Goal: Book appointment/travel/reservation: Register for event/course

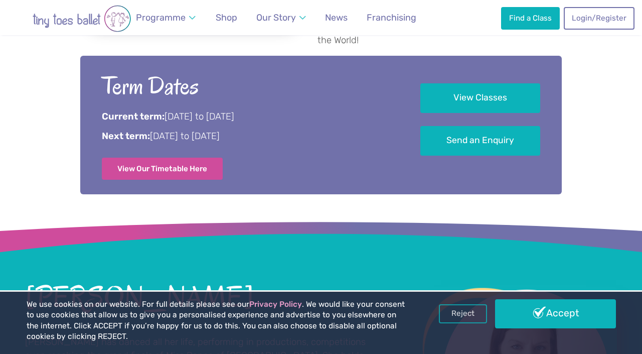
scroll to position [537, 0]
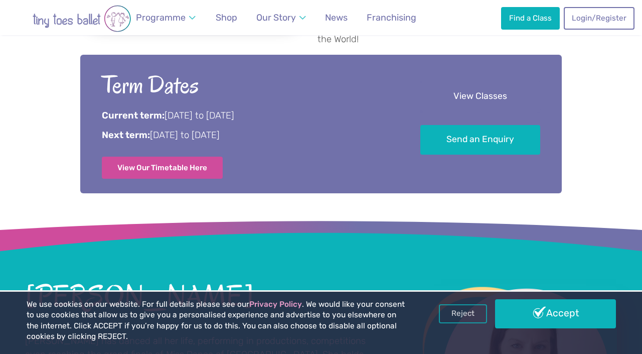
click at [514, 82] on link "View Classes" at bounding box center [480, 97] width 120 height 30
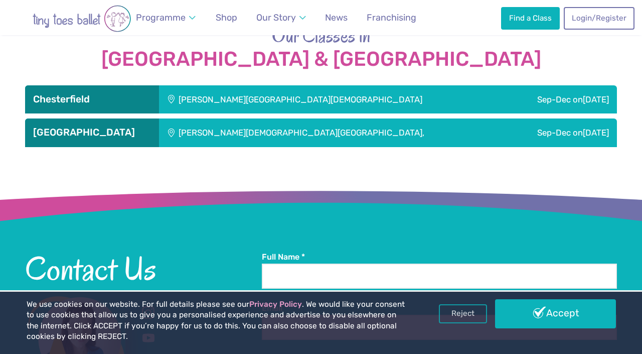
click at [506, 118] on div "Sep-Dec on Saturday" at bounding box center [561, 132] width 111 height 28
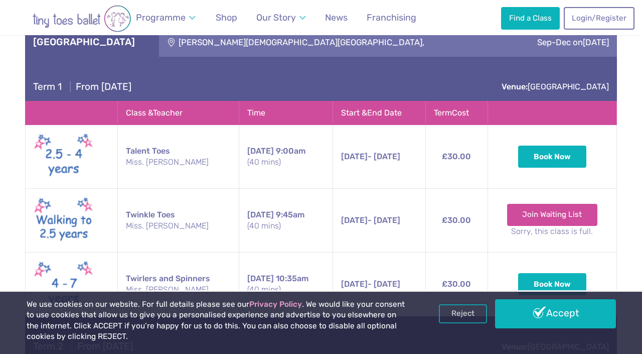
scroll to position [1202, 0]
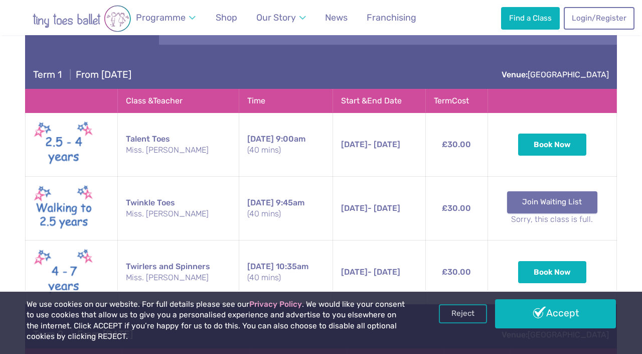
click at [580, 191] on link "Join Waiting List" at bounding box center [552, 202] width 91 height 22
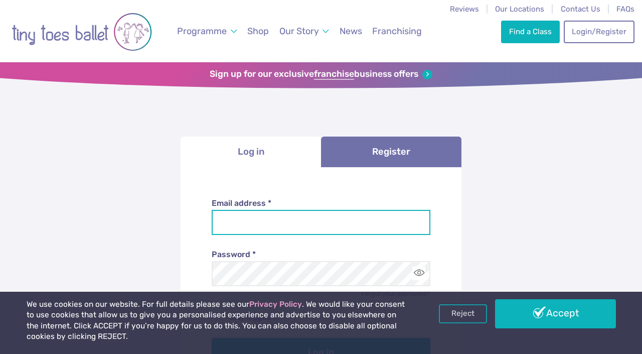
type input "**********"
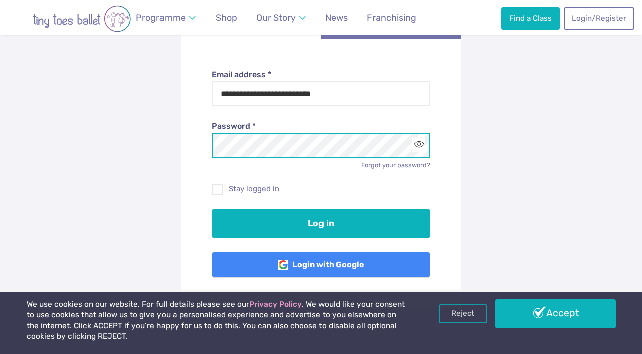
scroll to position [136, 0]
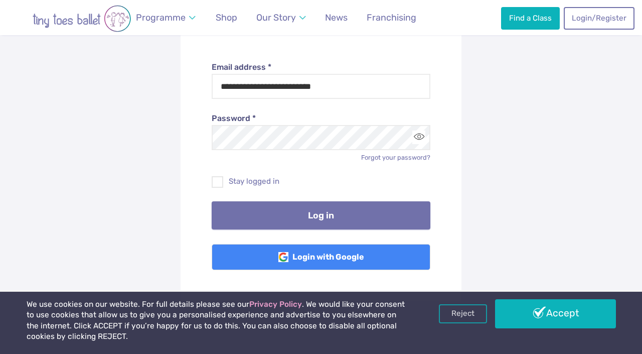
click at [300, 218] on button "Log in" at bounding box center [321, 215] width 219 height 28
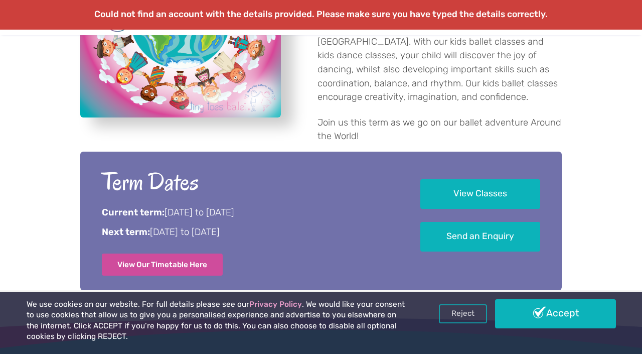
scroll to position [442, 0]
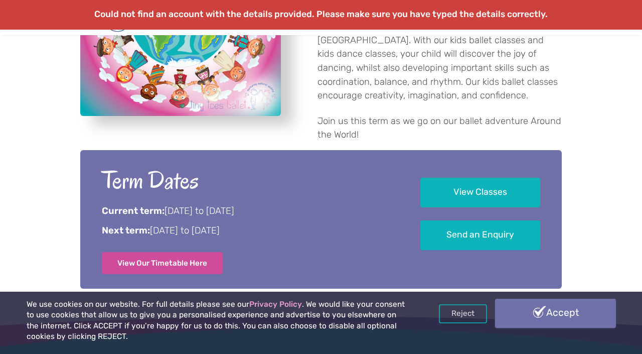
click at [527, 315] on link "Accept" at bounding box center [555, 312] width 121 height 29
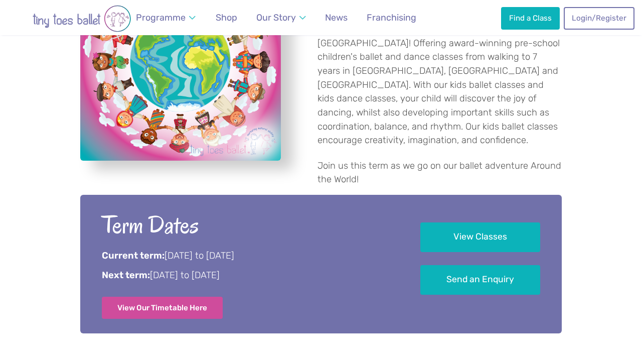
scroll to position [410, 0]
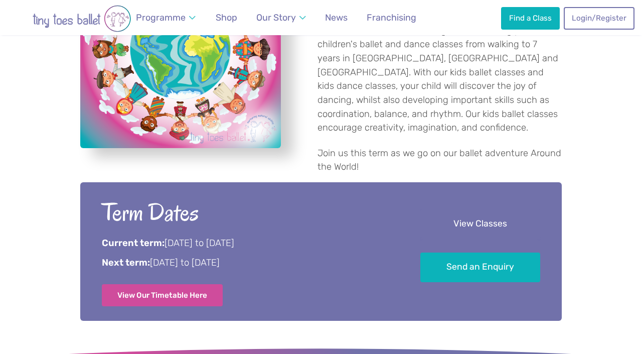
click at [485, 209] on link "View Classes" at bounding box center [480, 224] width 120 height 30
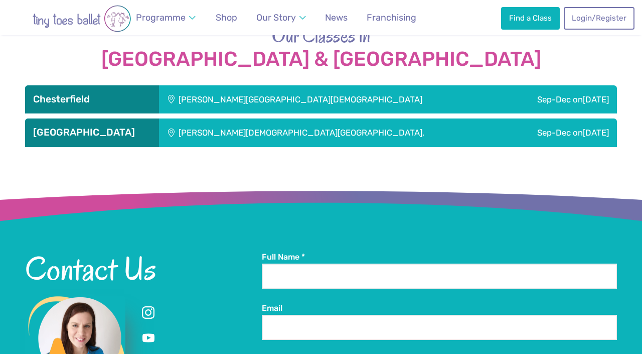
click at [506, 118] on div "Sep-Dec [DATE]" at bounding box center [561, 132] width 111 height 28
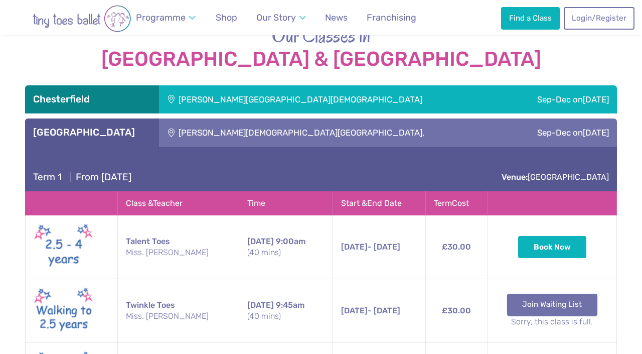
click at [547, 293] on link "Join Waiting List" at bounding box center [552, 304] width 91 height 22
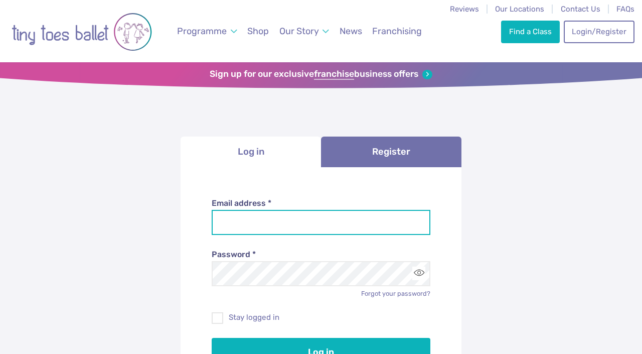
type input "**********"
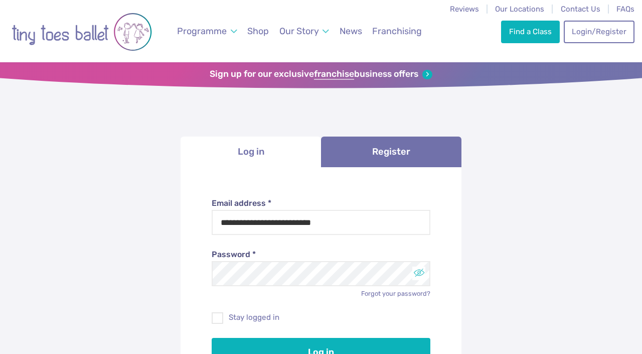
click at [416, 274] on button "Toggle password visibility" at bounding box center [419, 273] width 14 height 14
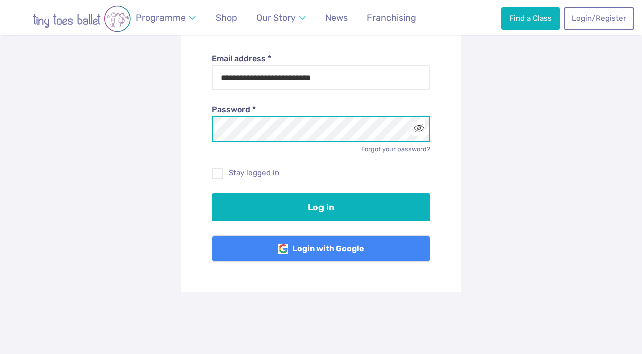
scroll to position [153, 0]
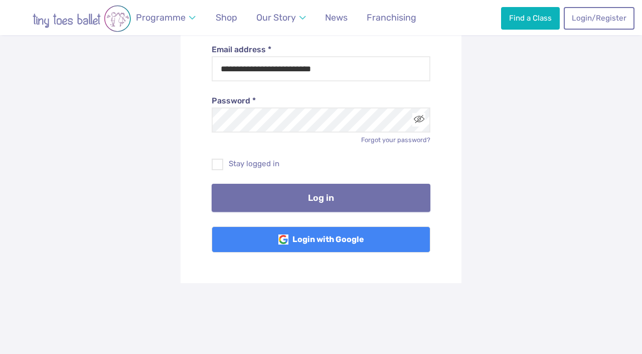
click at [349, 194] on button "Log in" at bounding box center [321, 198] width 219 height 28
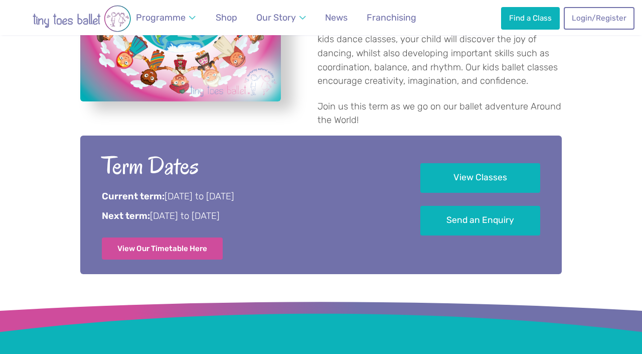
scroll to position [457, 0]
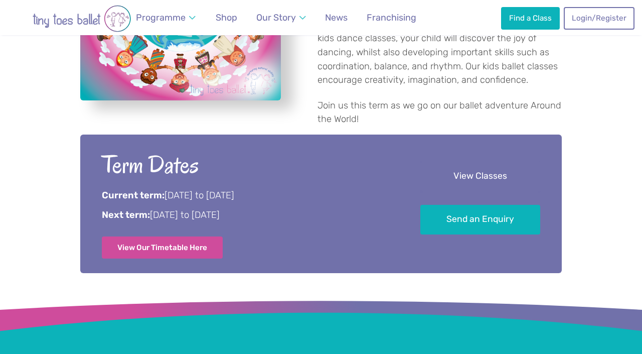
click at [497, 162] on link "View Classes" at bounding box center [480, 177] width 120 height 30
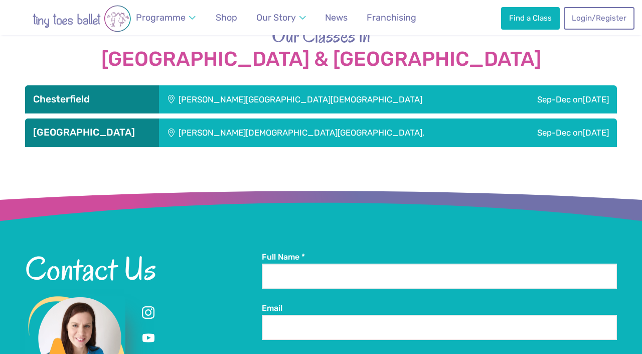
click at [420, 118] on div "[PERSON_NAME][DEMOGRAPHIC_DATA][GEOGRAPHIC_DATA]," at bounding box center [332, 132] width 347 height 28
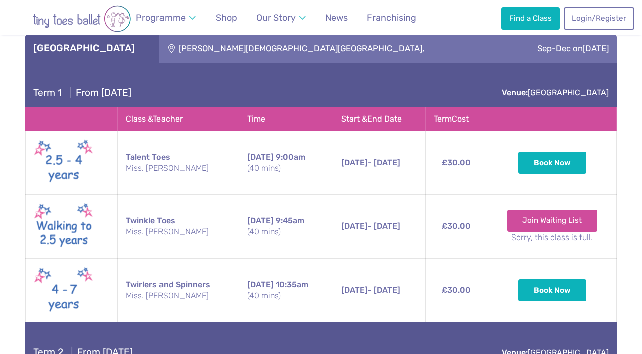
scroll to position [1185, 0]
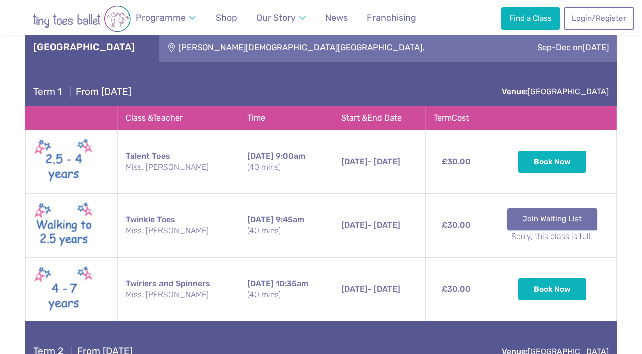
click at [568, 208] on link "Join Waiting List" at bounding box center [552, 219] width 91 height 22
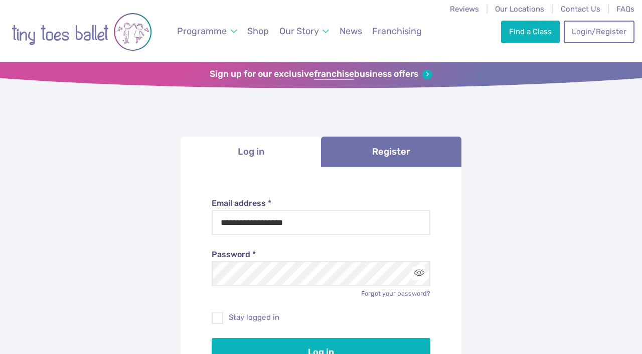
type input "**********"
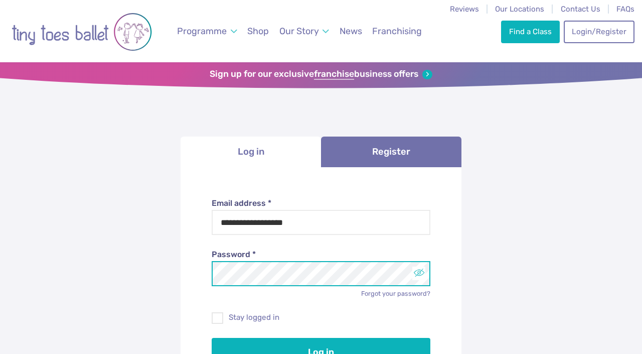
click at [419, 273] on button "Toggle password visibility" at bounding box center [419, 273] width 14 height 14
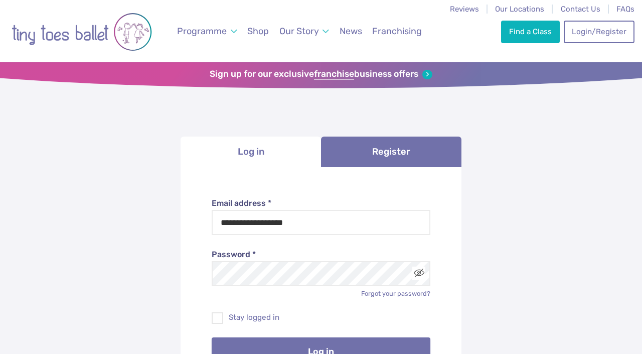
click at [388, 346] on button "Log in" at bounding box center [321, 351] width 219 height 28
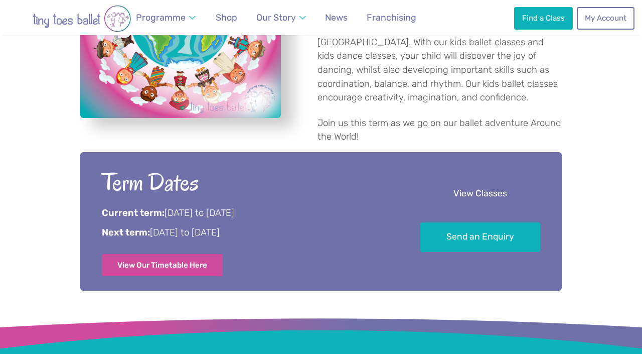
click at [445, 179] on link "View Classes" at bounding box center [480, 194] width 120 height 30
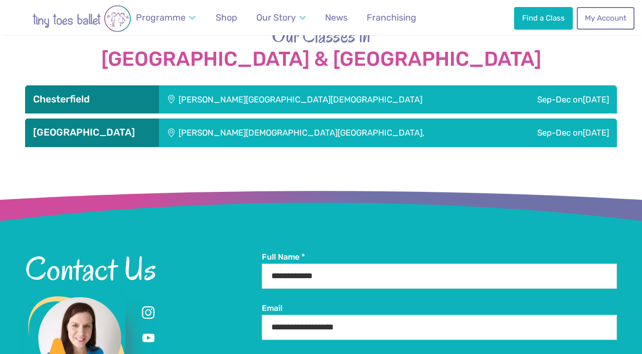
click at [363, 118] on div "[PERSON_NAME][DEMOGRAPHIC_DATA][GEOGRAPHIC_DATA]," at bounding box center [332, 132] width 347 height 28
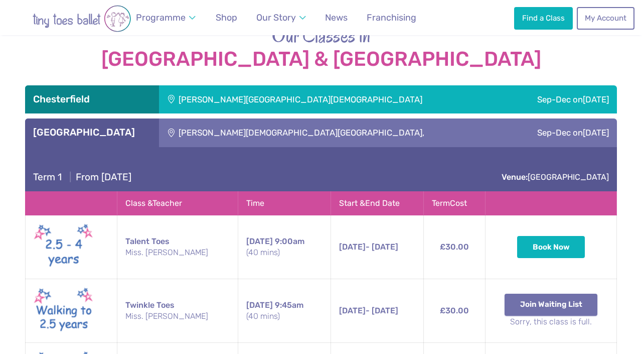
click at [537, 293] on button "Join Waiting List" at bounding box center [551, 304] width 93 height 22
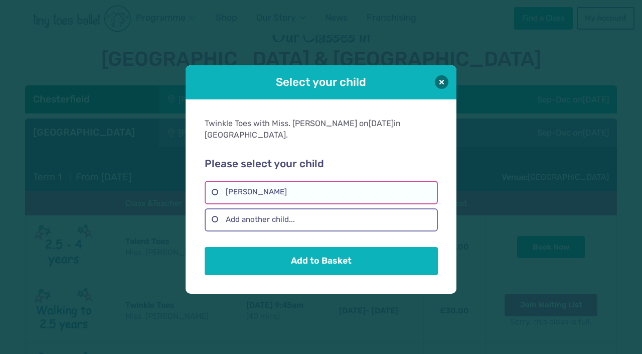
click at [338, 186] on label "Sofia Dawra" at bounding box center [321, 192] width 233 height 23
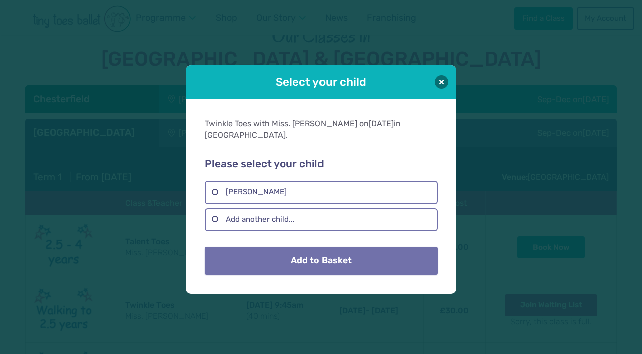
click at [321, 252] on button "Add to Basket" at bounding box center [321, 260] width 233 height 28
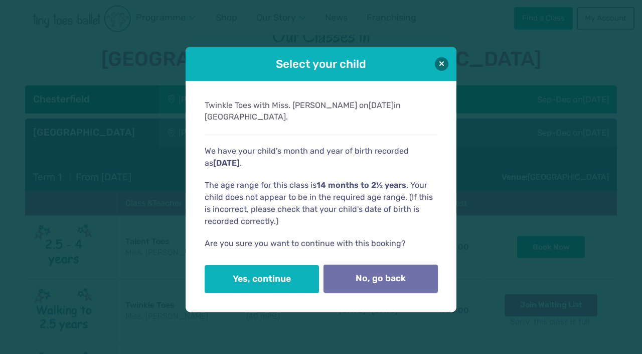
click at [343, 264] on button "No, go back" at bounding box center [381, 278] width 114 height 28
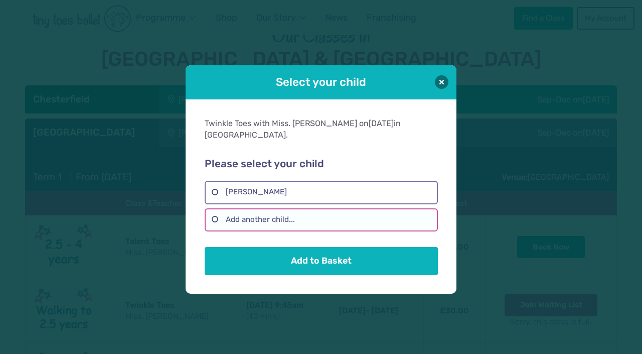
click at [279, 211] on label "Add another child..." at bounding box center [321, 219] width 233 height 23
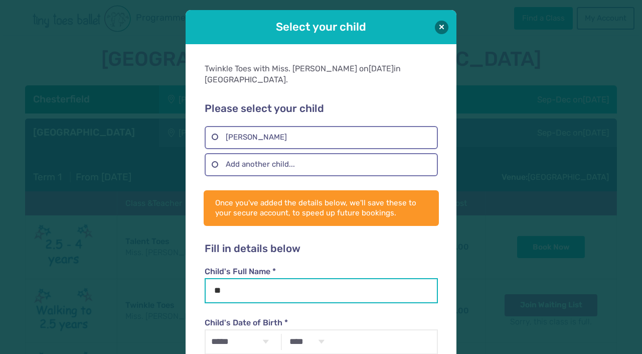
type input "*"
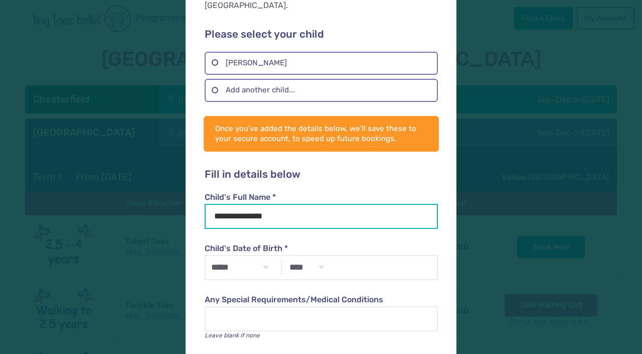
scroll to position [75, 0]
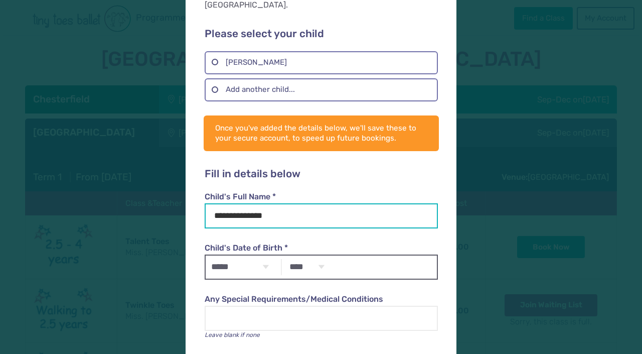
type input "**********"
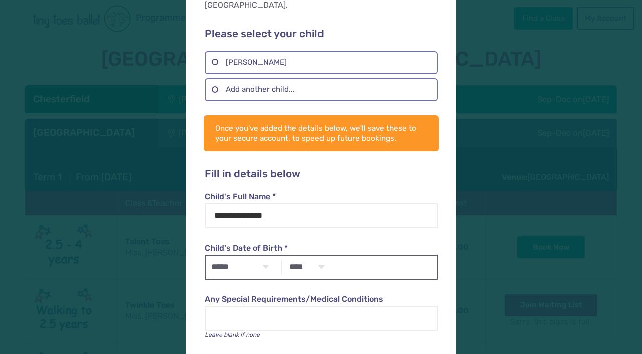
select select "*"
select select "****"
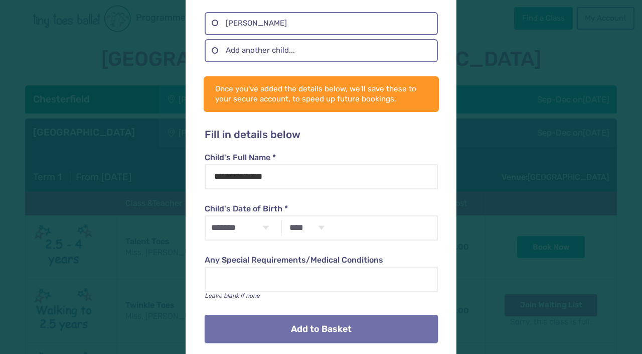
scroll to position [113, 0]
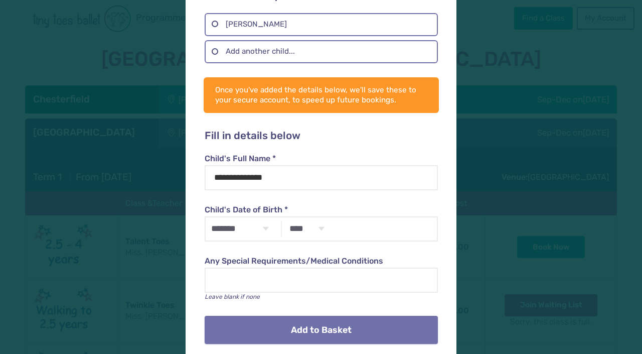
click at [318, 316] on button "Add to Basket" at bounding box center [321, 330] width 233 height 28
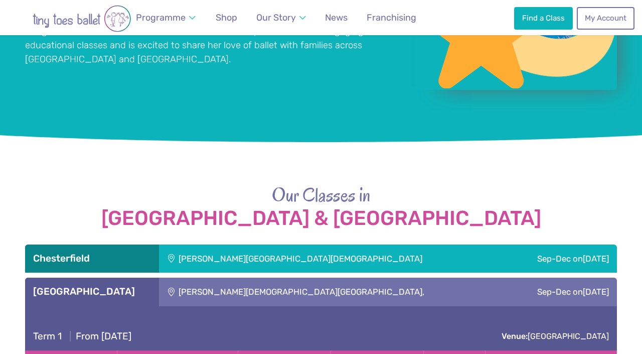
scroll to position [934, 0]
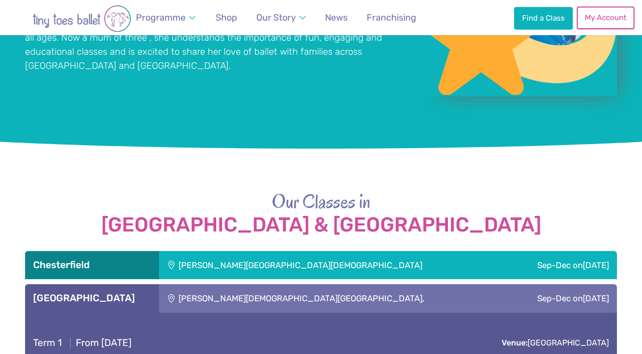
click at [603, 17] on link "My Account" at bounding box center [605, 18] width 57 height 22
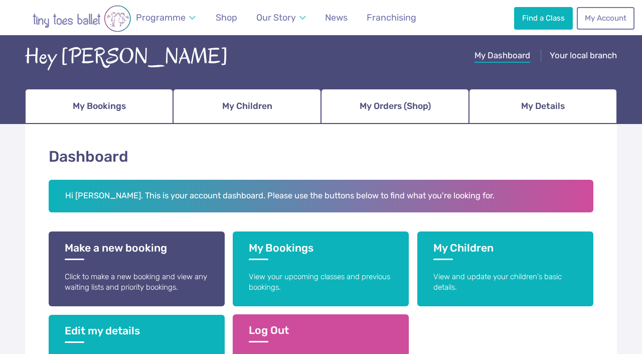
scroll to position [62, 0]
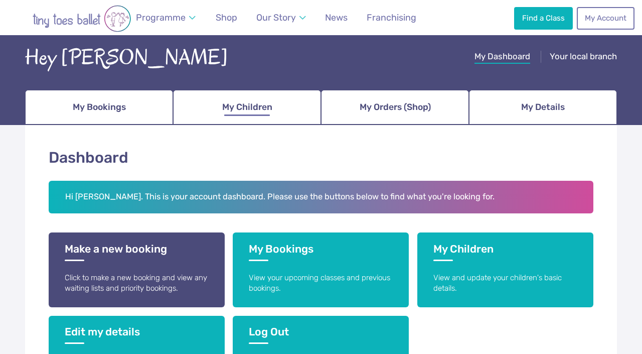
click at [264, 107] on span "My Children" at bounding box center [247, 107] width 50 height 18
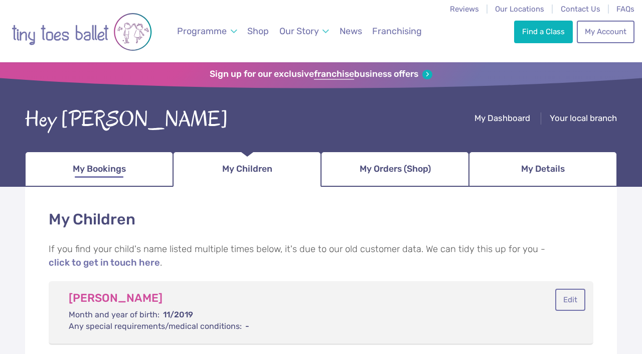
click at [63, 166] on link "My Bookings" at bounding box center [99, 168] width 148 height 35
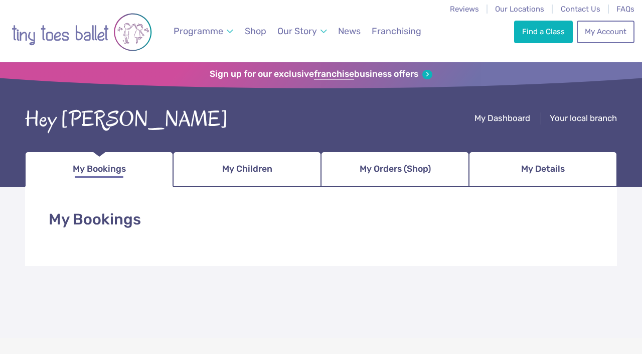
click at [117, 163] on span "My Bookings" at bounding box center [99, 169] width 53 height 18
click at [505, 121] on span "My Dashboard" at bounding box center [503, 118] width 56 height 10
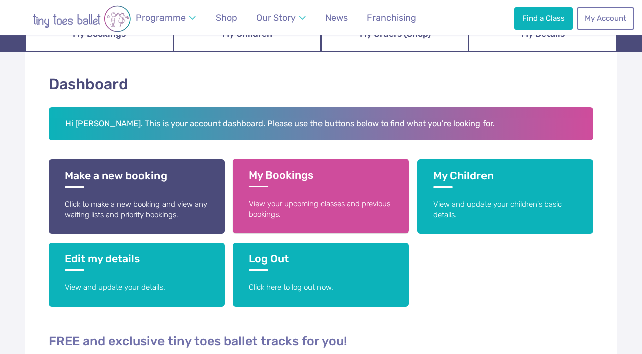
scroll to position [136, 0]
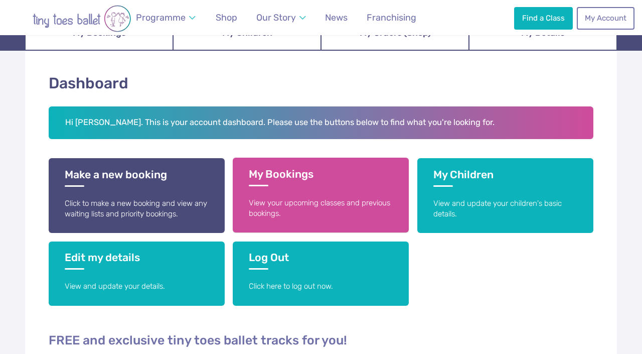
click at [283, 186] on link "My Bookings View your upcoming classes and previous bookings." at bounding box center [321, 195] width 176 height 75
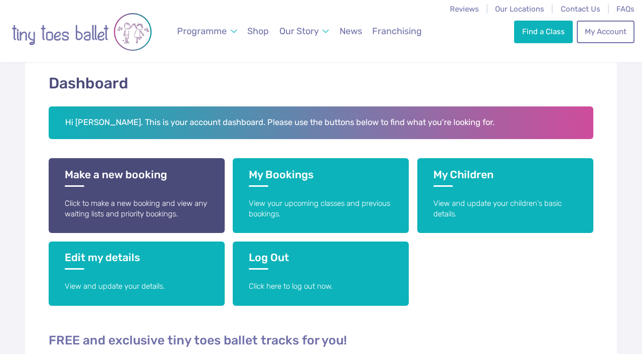
scroll to position [136, 0]
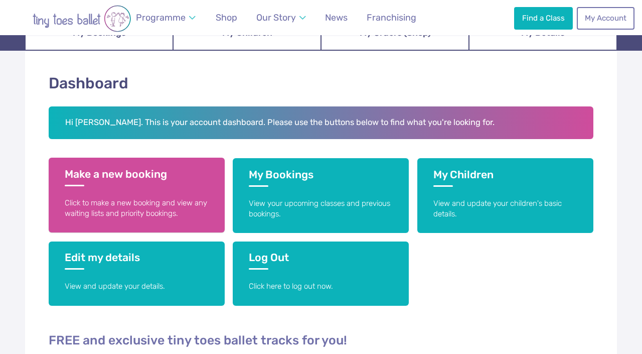
click at [143, 187] on link "Make a new booking Click to make a new booking and view any waiting lists and p…" at bounding box center [137, 195] width 176 height 75
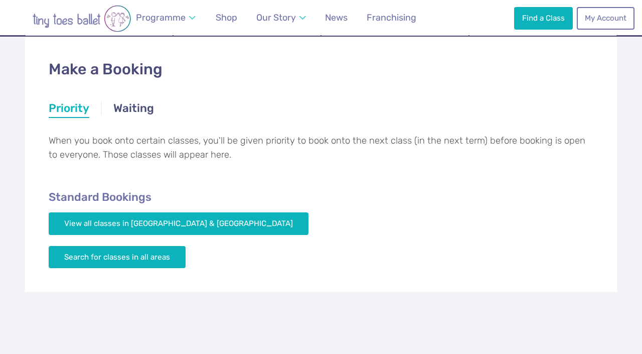
scroll to position [149, 0]
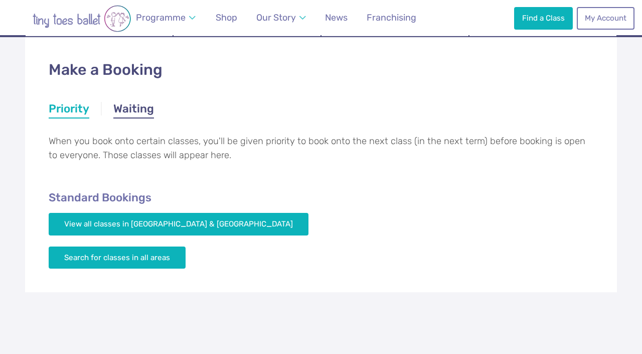
click at [137, 103] on link "Waiting" at bounding box center [133, 110] width 41 height 18
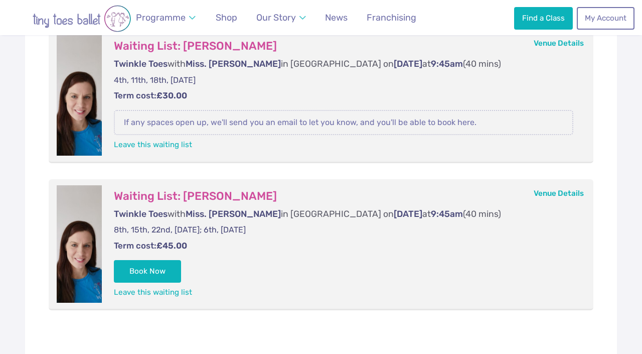
scroll to position [255, 0]
click at [155, 264] on button "Book Now" at bounding box center [147, 270] width 67 height 22
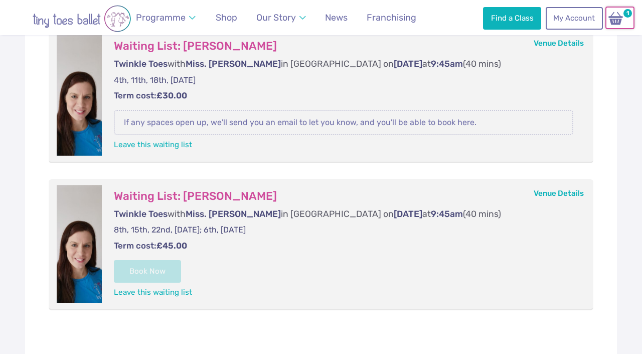
click at [626, 17] on span "1" at bounding box center [628, 14] width 12 height 12
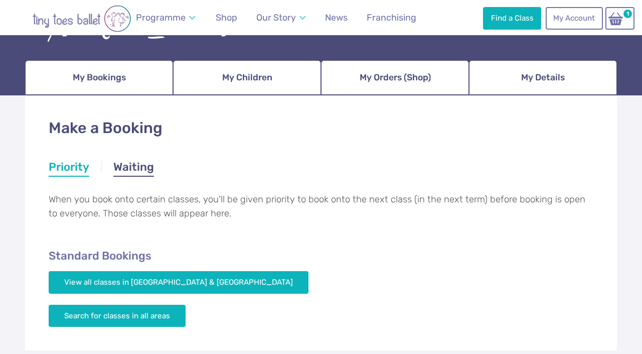
scroll to position [91, 0]
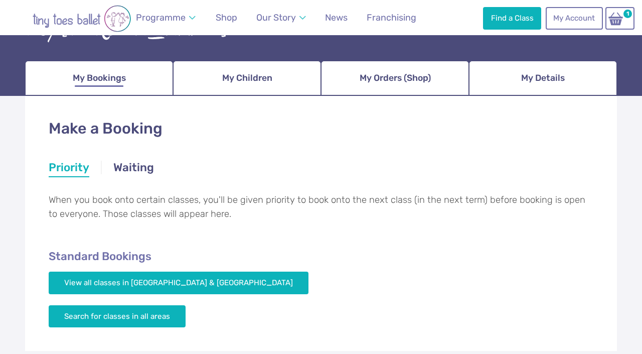
click at [90, 83] on span "My Bookings" at bounding box center [99, 78] width 53 height 18
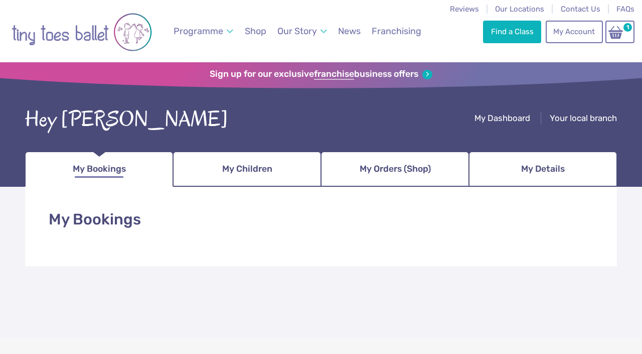
click at [106, 168] on span "My Bookings" at bounding box center [99, 169] width 53 height 18
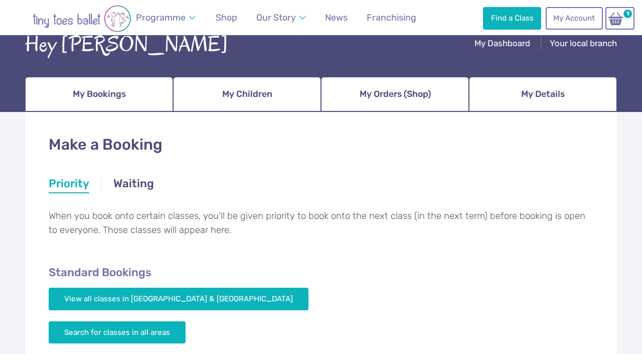
scroll to position [72, 0]
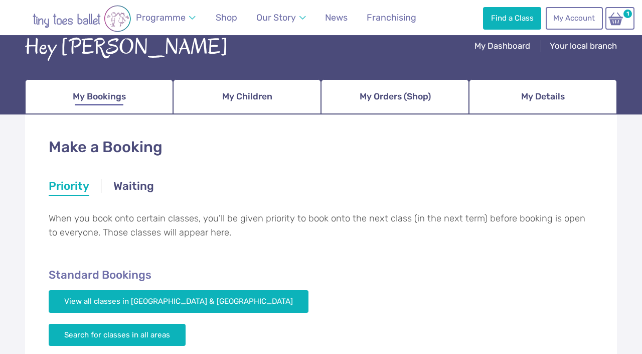
click at [116, 101] on span "My Bookings" at bounding box center [99, 97] width 53 height 18
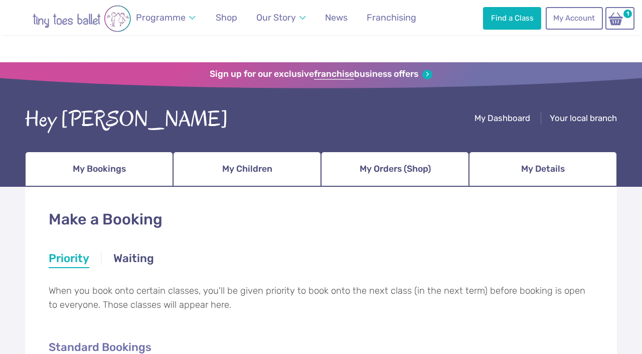
scroll to position [72, 0]
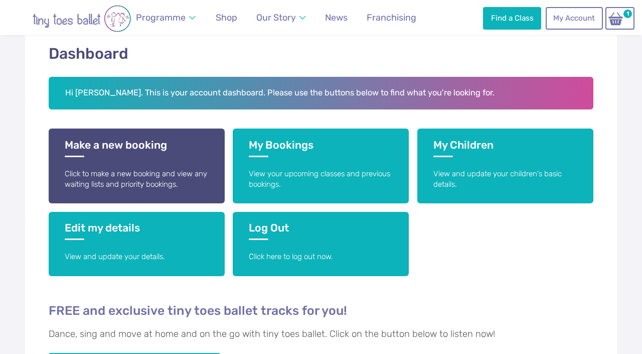
scroll to position [191, 0]
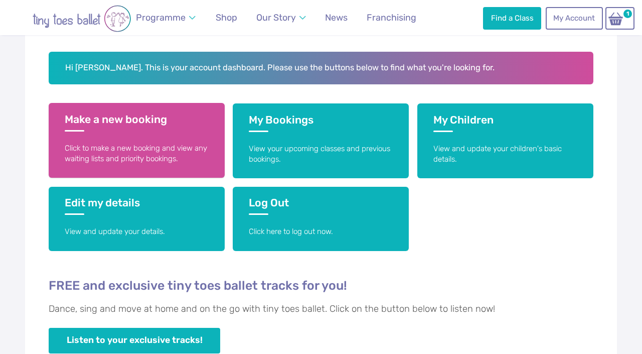
click at [181, 115] on h3 "Make a new booking" at bounding box center [137, 122] width 144 height 19
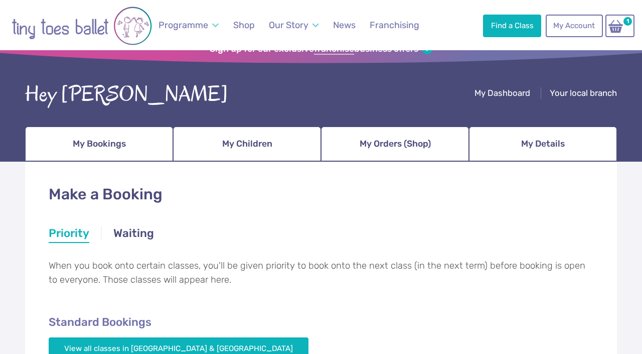
scroll to position [25, 0]
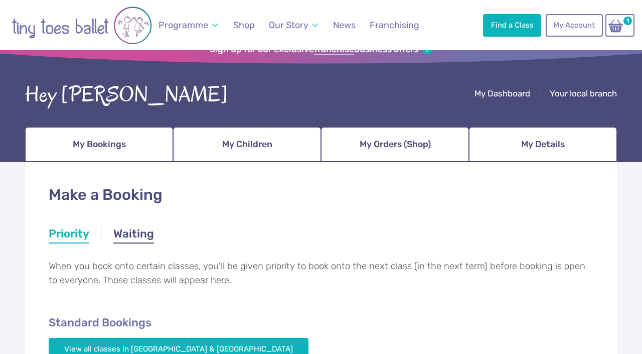
click at [146, 233] on link "Waiting" at bounding box center [133, 235] width 41 height 18
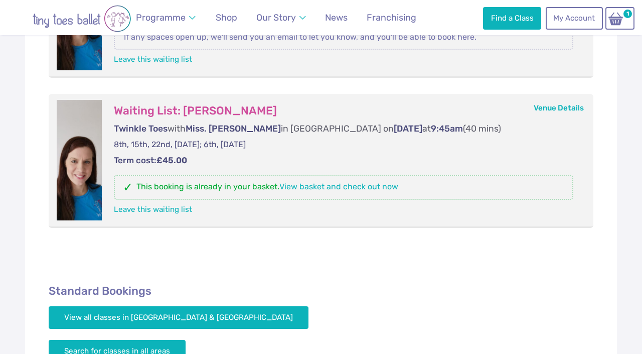
scroll to position [341, 0]
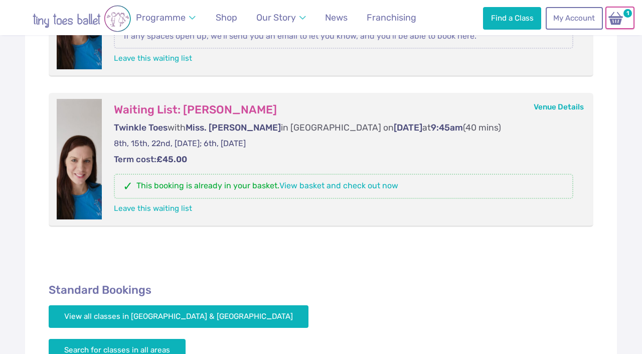
click at [614, 15] on img at bounding box center [615, 18] width 19 height 15
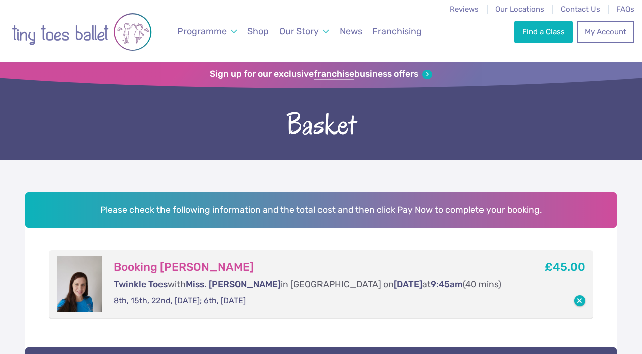
click at [582, 300] on button "button" at bounding box center [579, 300] width 11 height 11
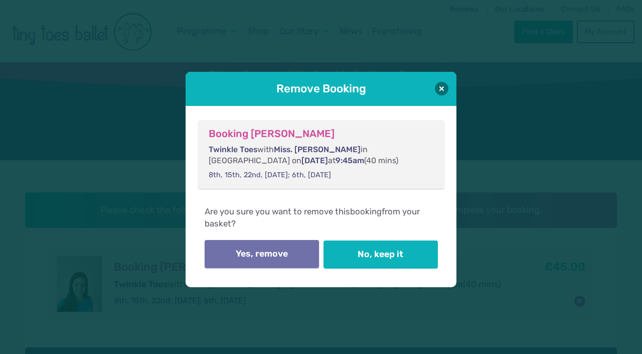
click at [270, 255] on button "Yes, remove" at bounding box center [262, 254] width 114 height 28
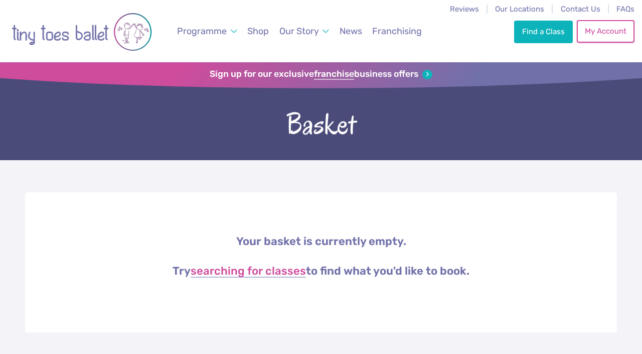
click at [620, 30] on link "My Account" at bounding box center [605, 31] width 57 height 22
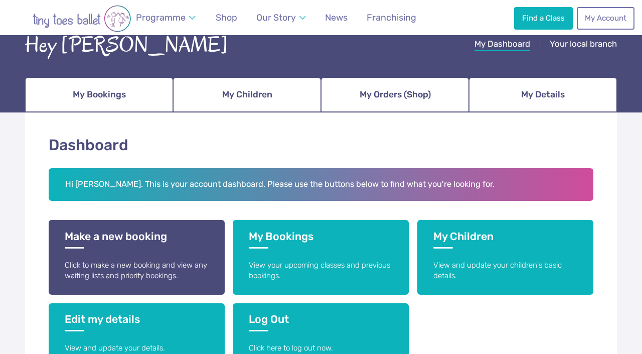
scroll to position [101, 0]
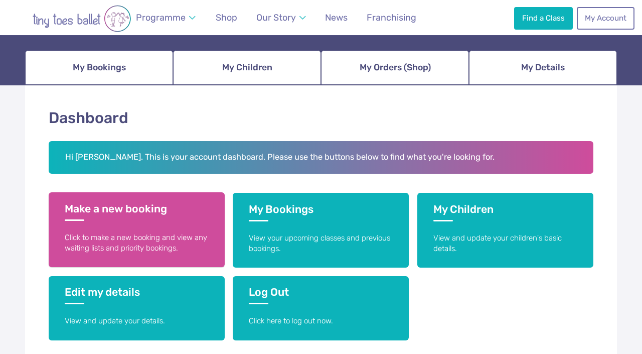
click at [105, 206] on h3 "Make a new booking" at bounding box center [137, 211] width 144 height 19
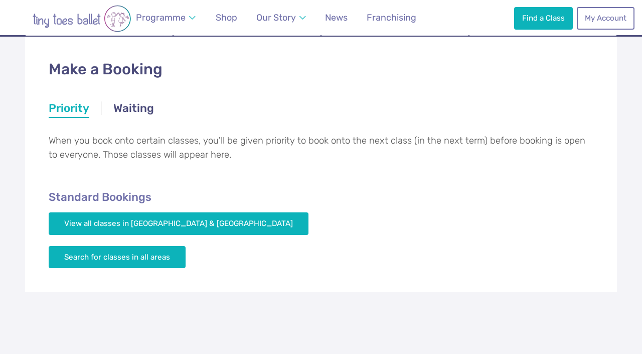
scroll to position [137, 0]
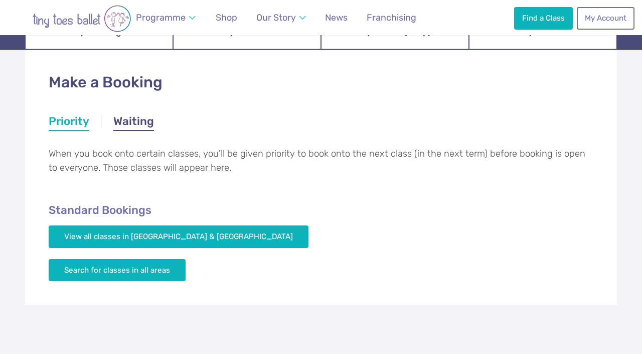
click at [126, 116] on link "Waiting" at bounding box center [133, 122] width 41 height 18
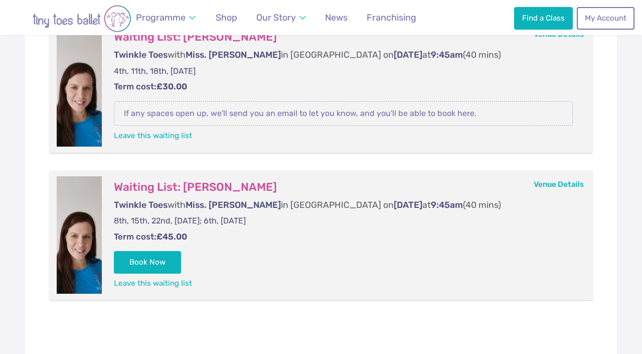
scroll to position [264, 0]
click at [164, 134] on link "Leave this waiting list" at bounding box center [153, 135] width 78 height 9
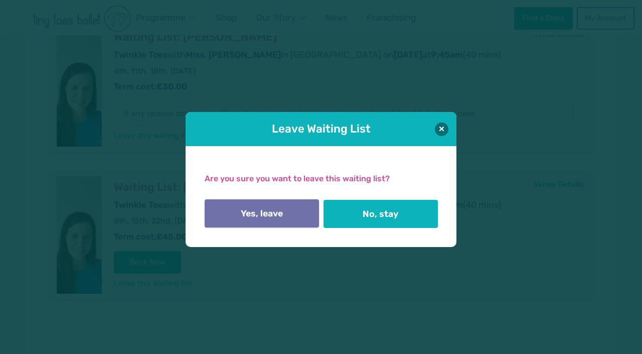
click at [281, 215] on button "Yes, leave" at bounding box center [262, 213] width 114 height 28
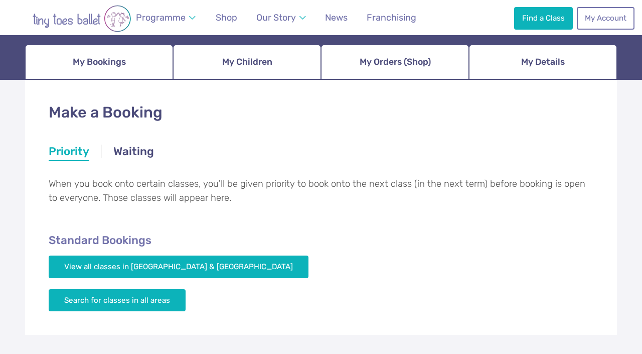
scroll to position [108, 0]
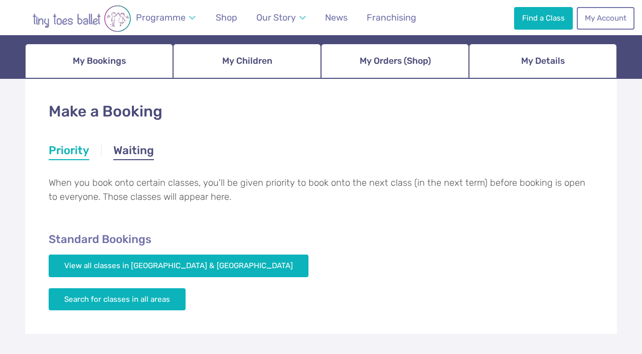
click at [113, 143] on link "Waiting" at bounding box center [133, 151] width 41 height 18
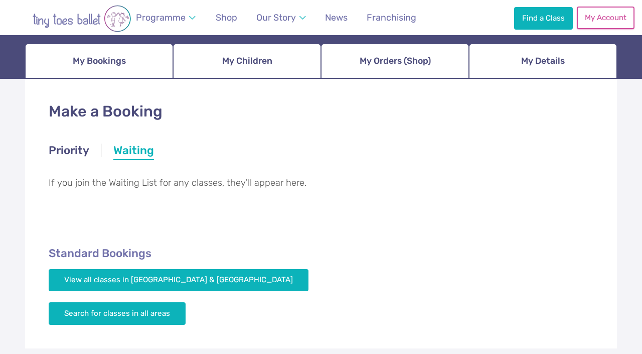
click at [616, 20] on link "My Account" at bounding box center [605, 18] width 57 height 22
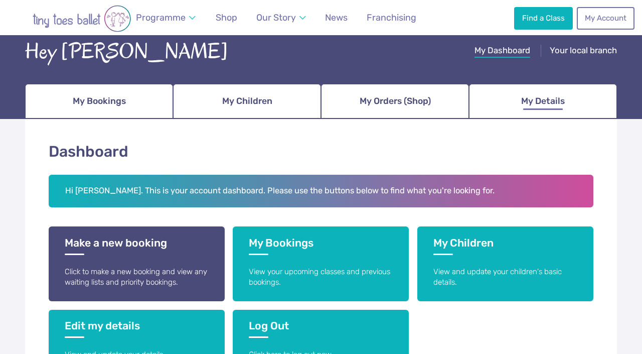
scroll to position [72, 0]
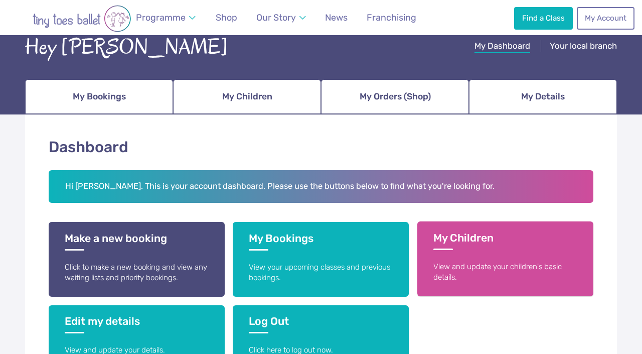
click at [515, 247] on h3 "My Children" at bounding box center [505, 240] width 144 height 19
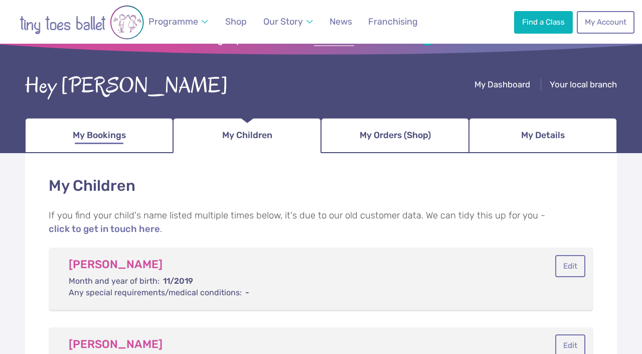
scroll to position [33, 0]
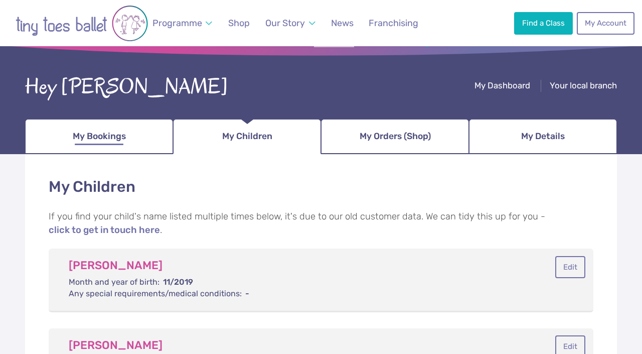
click at [101, 131] on span "My Bookings" at bounding box center [99, 136] width 53 height 18
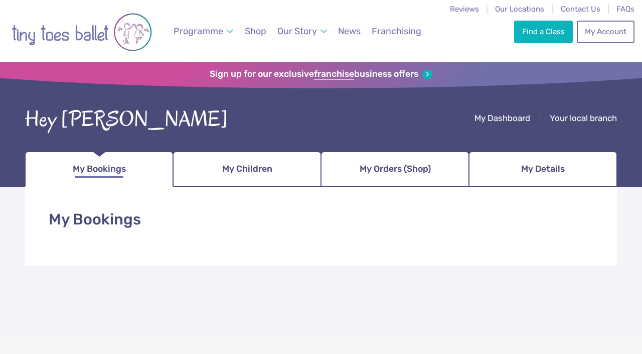
click at [87, 170] on span "My Bookings" at bounding box center [99, 169] width 53 height 18
click at [595, 25] on link "My Account" at bounding box center [605, 31] width 57 height 22
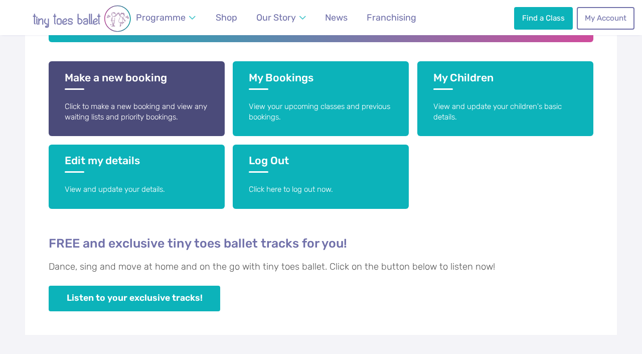
scroll to position [234, 0]
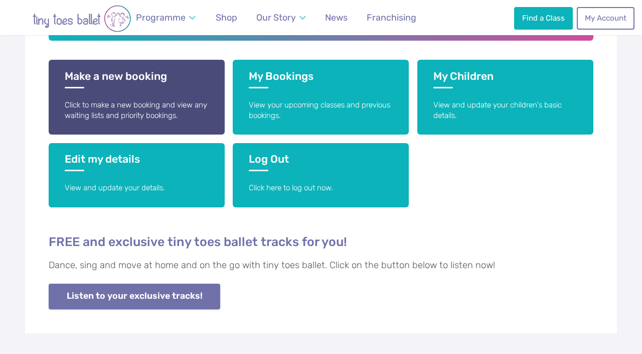
click at [182, 300] on link "Listen to your exclusive tracks!" at bounding box center [135, 296] width 172 height 26
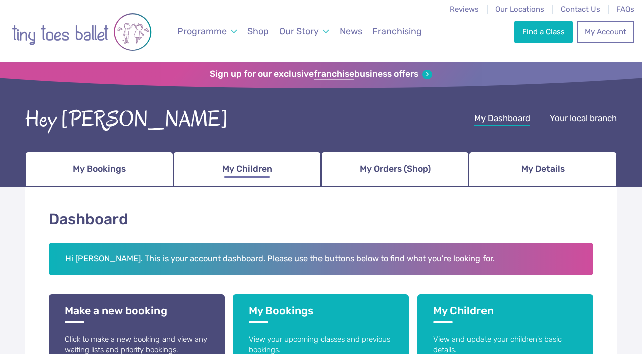
scroll to position [0, 0]
